Goal: Navigation & Orientation: Find specific page/section

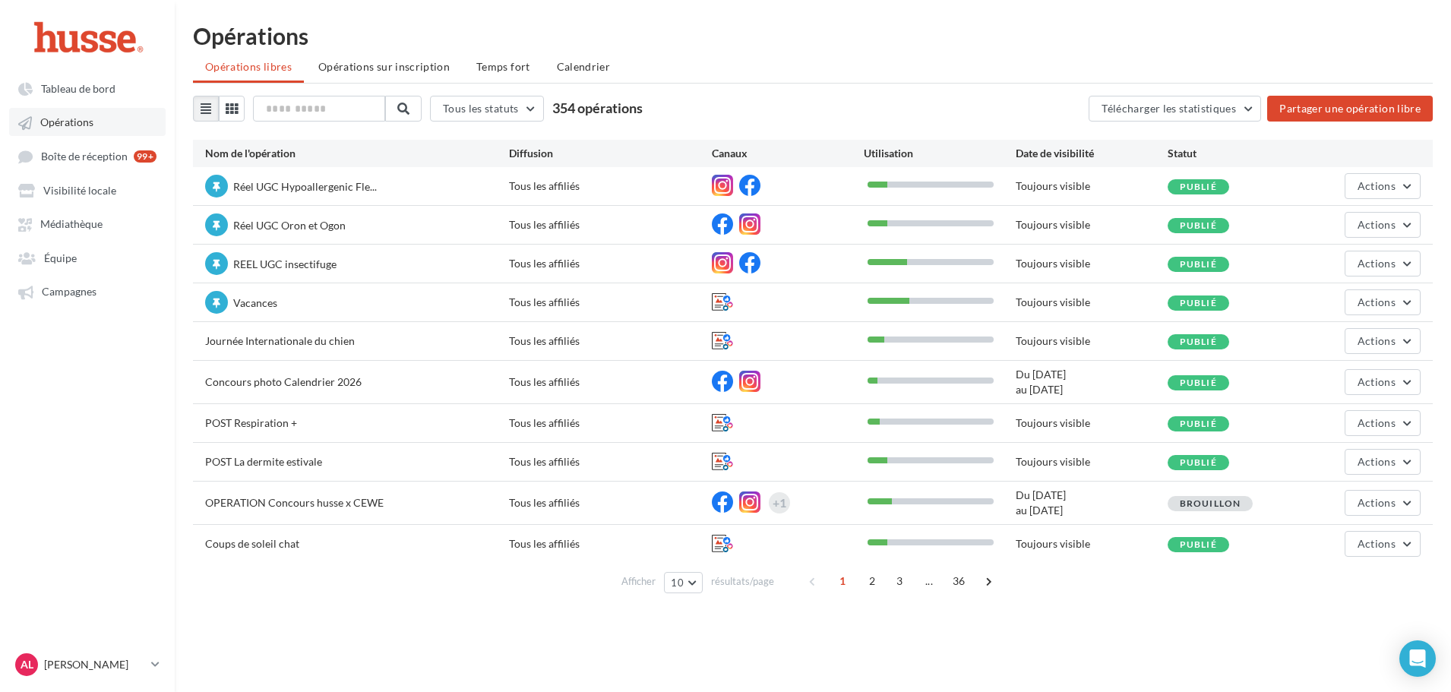
click at [64, 109] on link "Opérations" at bounding box center [87, 121] width 156 height 27
click at [80, 264] on link "Équipe" at bounding box center [87, 257] width 156 height 27
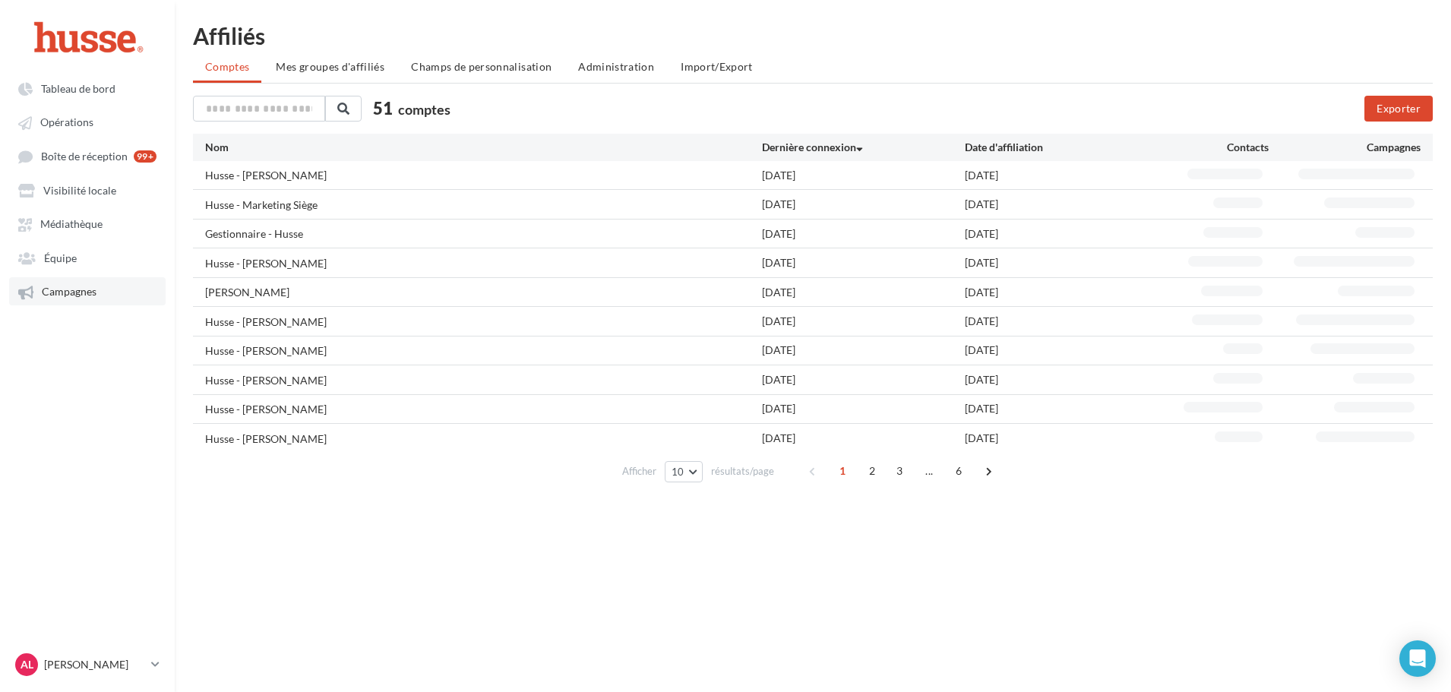
click at [77, 283] on link "Campagnes" at bounding box center [87, 290] width 156 height 27
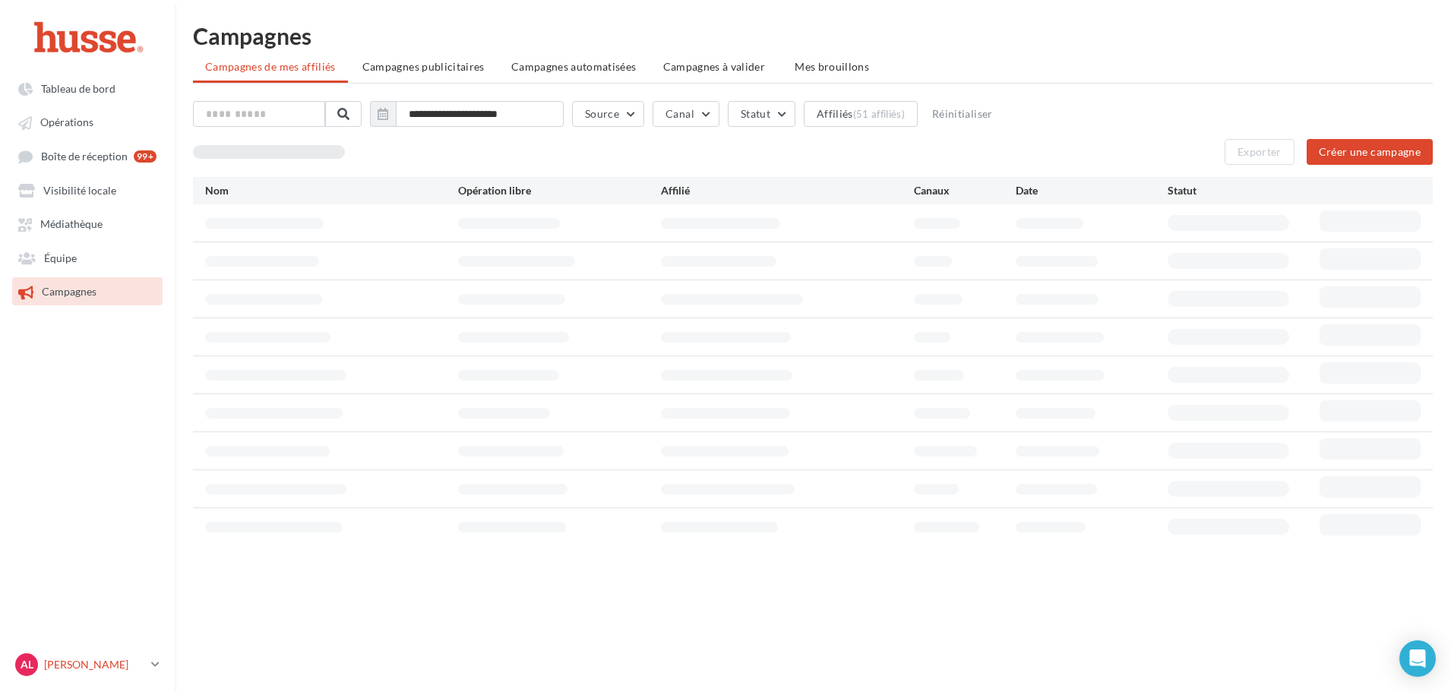
click at [158, 671] on icon at bounding box center [155, 664] width 8 height 13
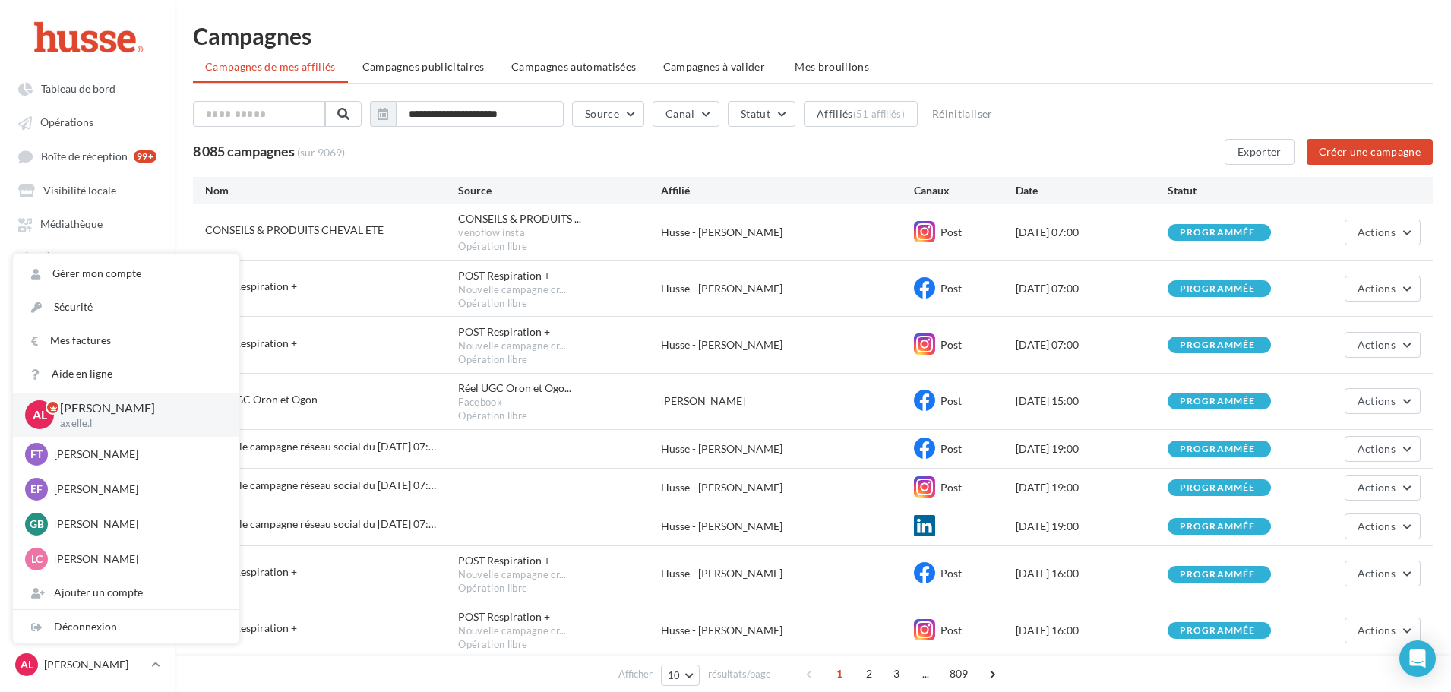
click at [185, 215] on div "**********" at bounding box center [813, 393] width 1276 height 738
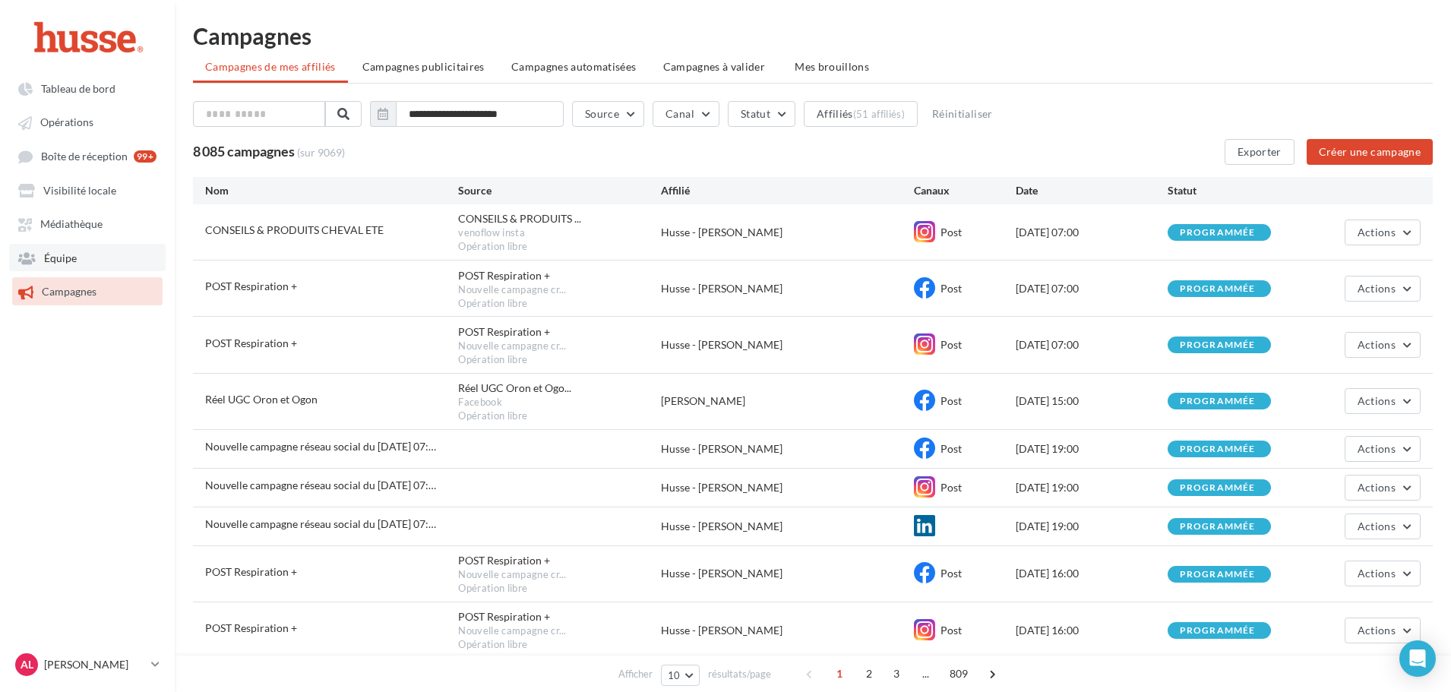
click at [104, 262] on link "Équipe" at bounding box center [87, 257] width 156 height 27
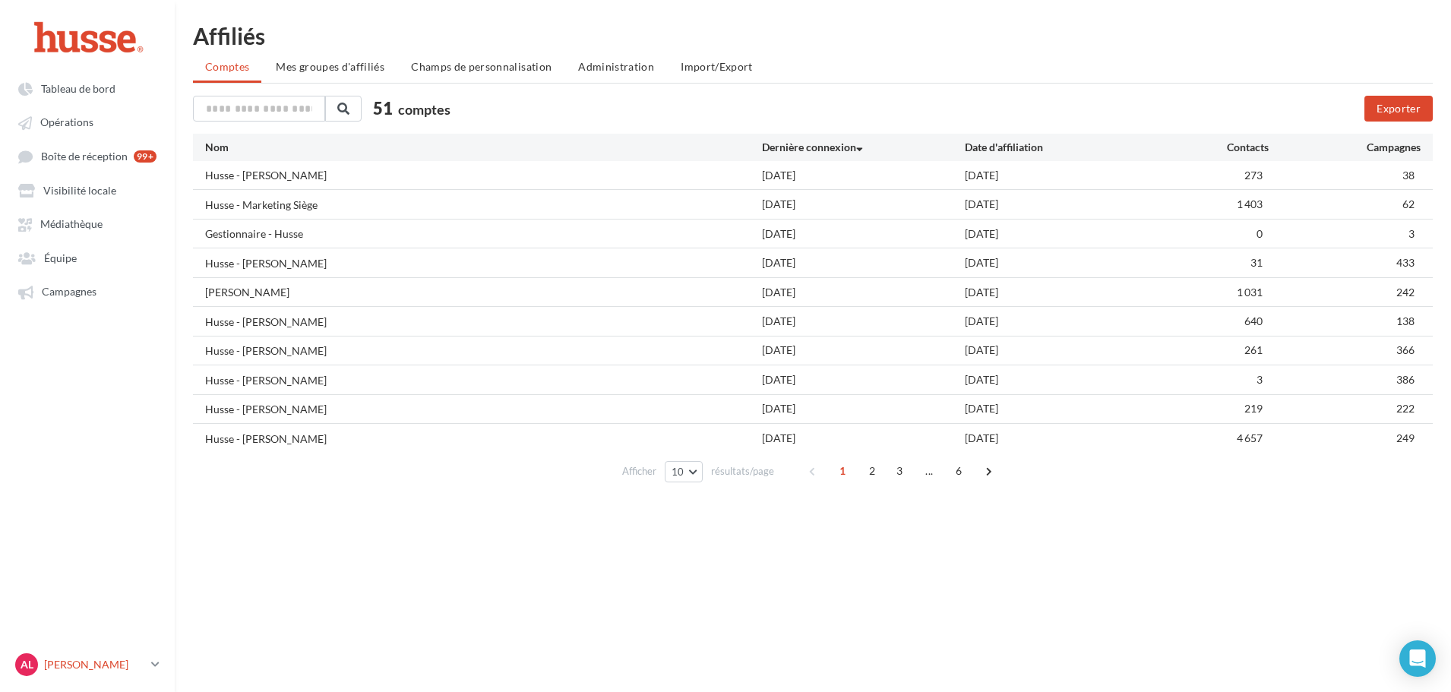
click at [147, 669] on link "AL [PERSON_NAME].l" at bounding box center [87, 664] width 150 height 29
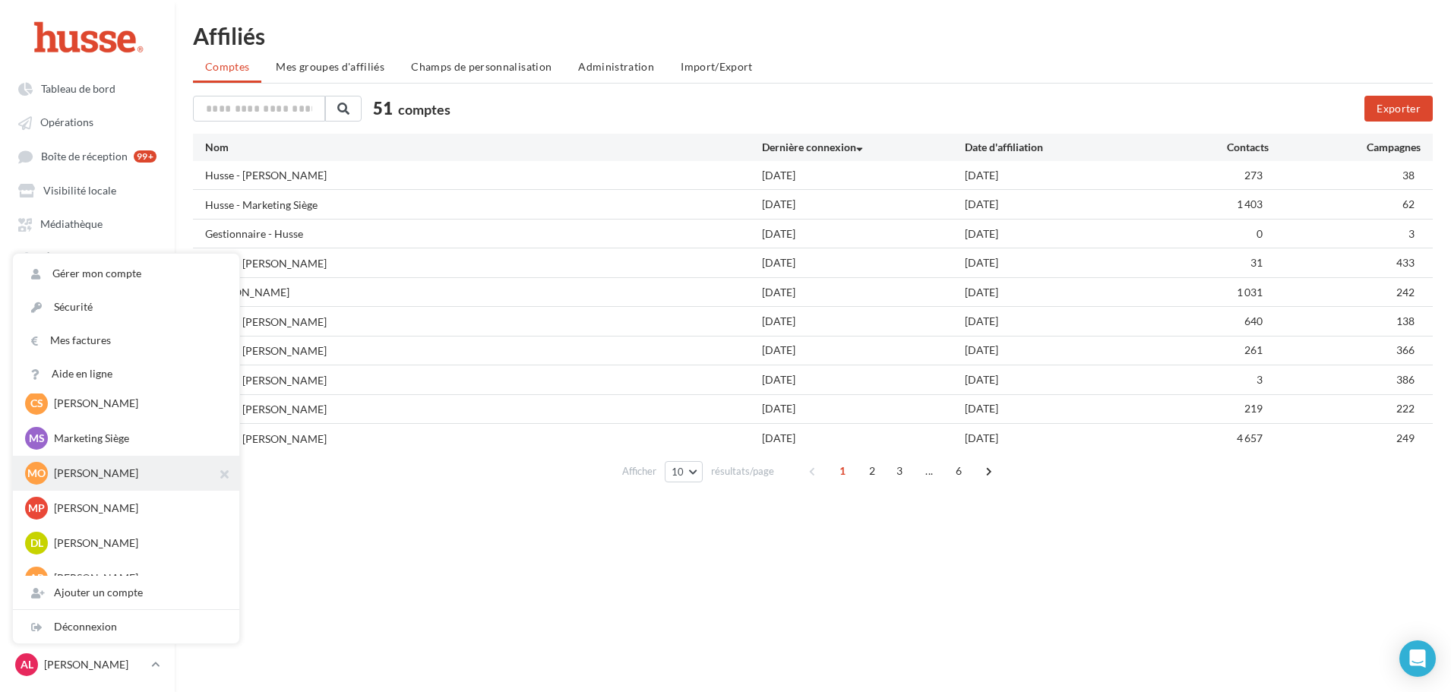
scroll to position [1351, 0]
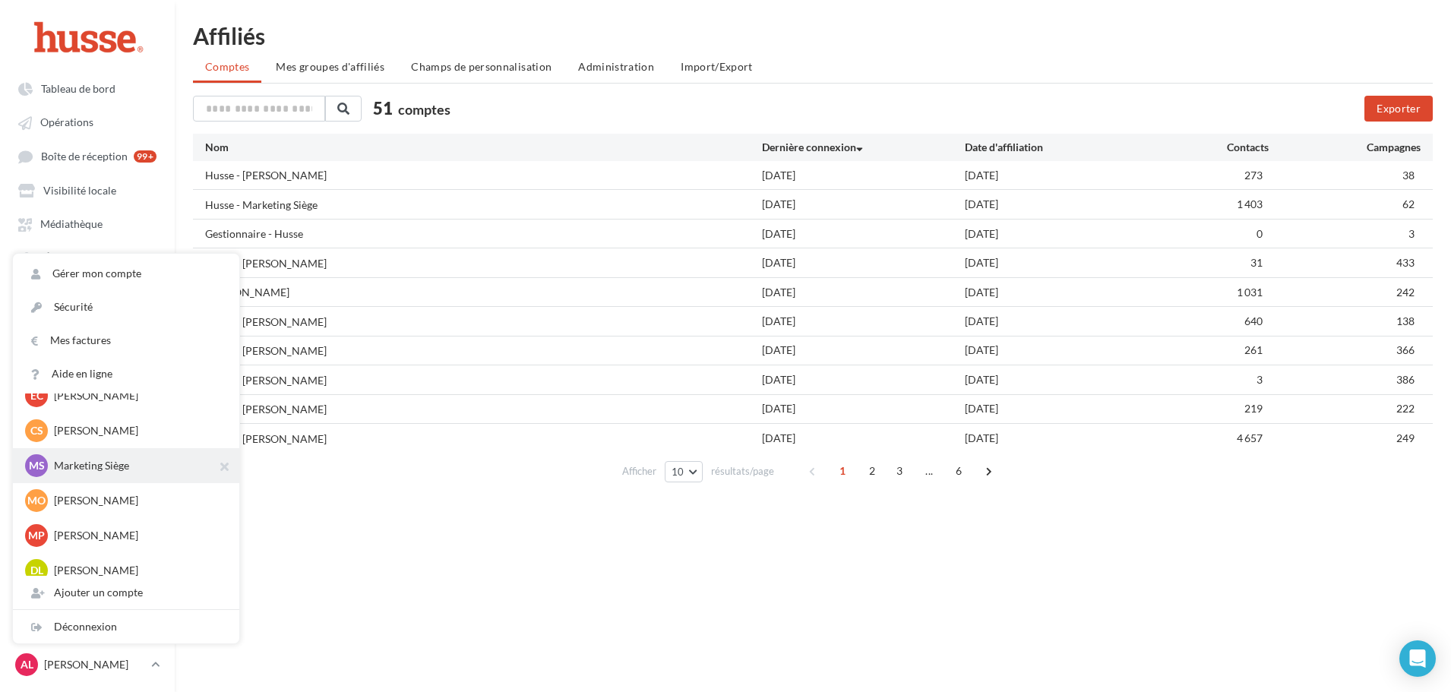
click at [110, 476] on div "MS Marketing [PERSON_NAME] [PERSON_NAME][EMAIL_ADDRESS][DOMAIN_NAME]" at bounding box center [126, 465] width 202 height 23
